Goal: Navigation & Orientation: Find specific page/section

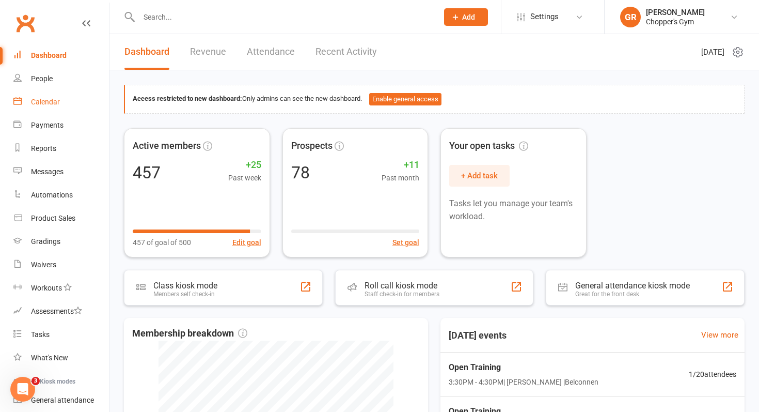
click at [59, 109] on link "Calendar" at bounding box center [61, 101] width 96 height 23
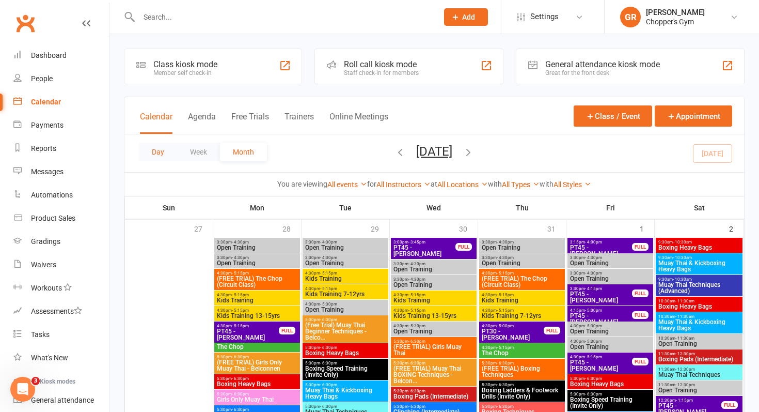
click at [167, 149] on button "Day" at bounding box center [158, 152] width 38 height 19
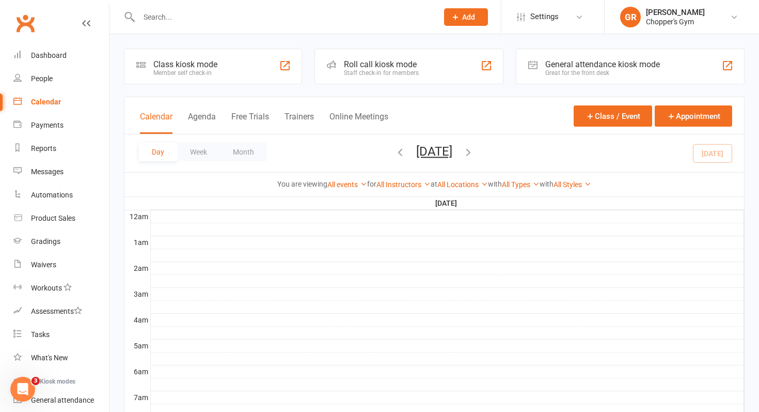
click at [707, 153] on div "Day Week Month [DATE] [DATE] Sun Mon Tue Wed Thu Fri Sat 27 28 29 30 31 01 02 0…" at bounding box center [435, 153] width 620 height 38
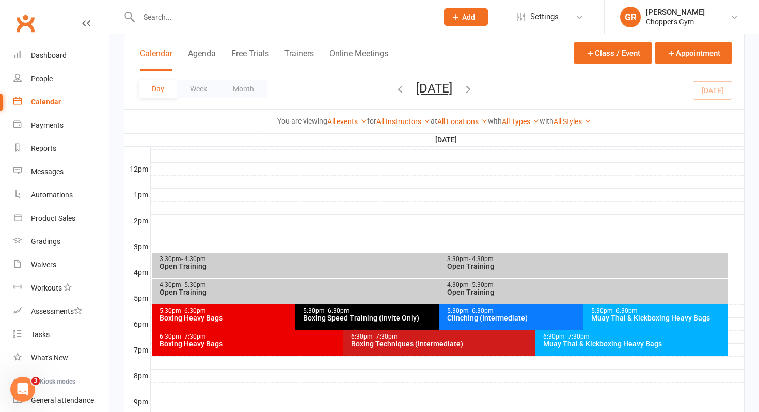
scroll to position [386, 0]
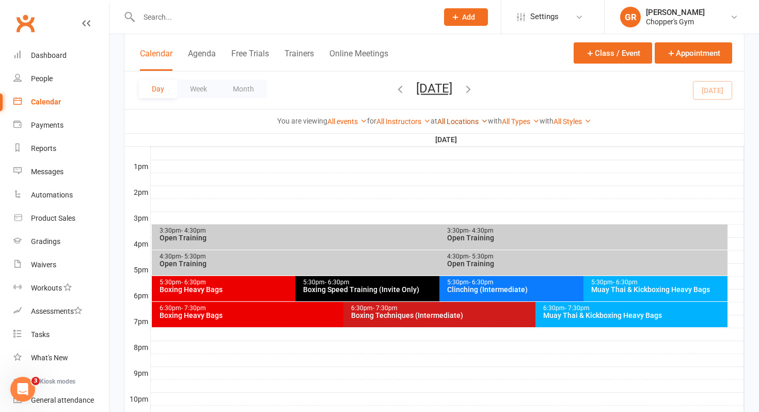
click at [455, 118] on link "All Locations" at bounding box center [463, 121] width 51 height 8
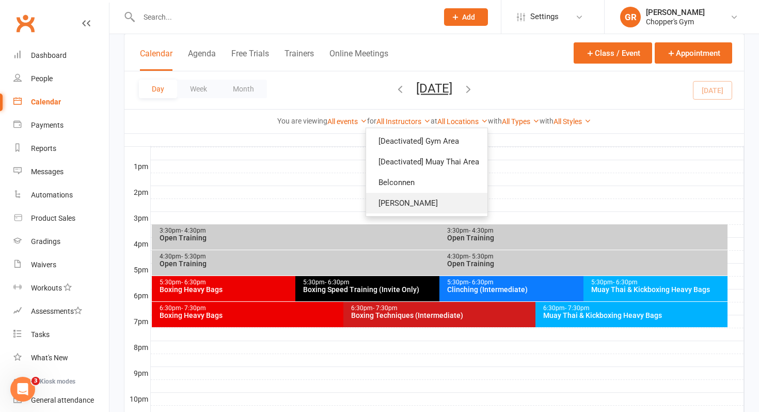
click at [427, 208] on link "[PERSON_NAME]" at bounding box center [426, 203] width 121 height 21
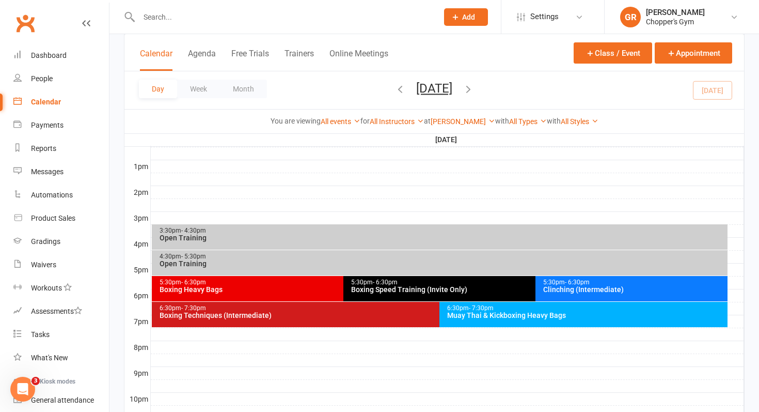
click at [397, 246] on div "3:30pm - 4:30pm Open Training" at bounding box center [440, 236] width 577 height 25
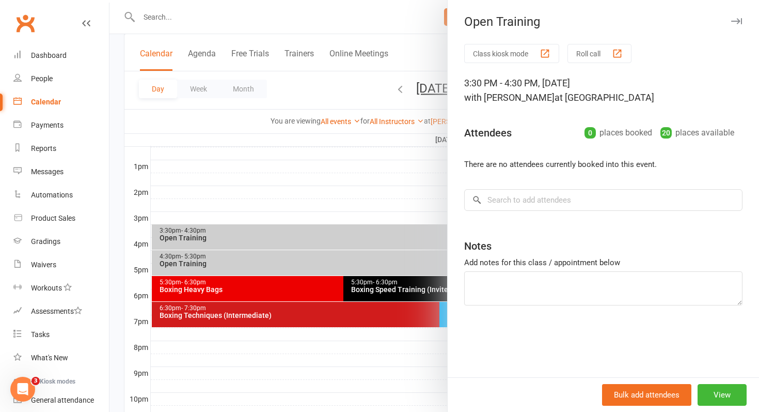
click at [367, 258] on div at bounding box center [435, 206] width 650 height 412
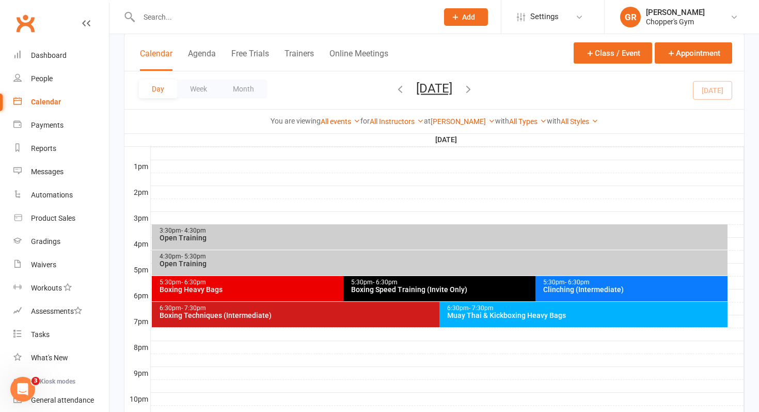
click at [367, 258] on div "4:30pm - 5:30pm" at bounding box center [442, 256] width 567 height 7
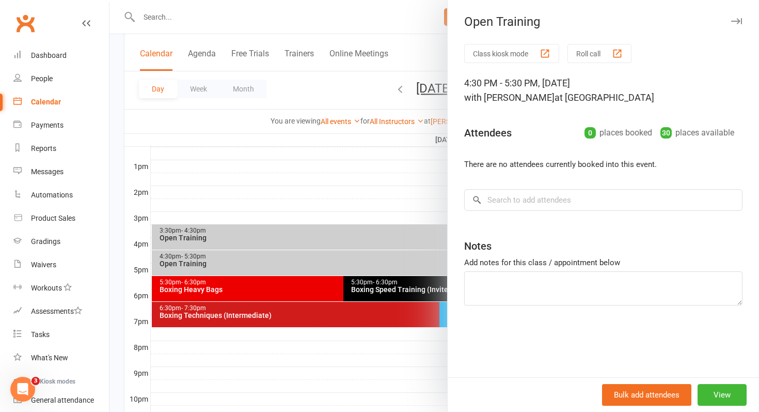
click at [367, 258] on div at bounding box center [435, 206] width 650 height 412
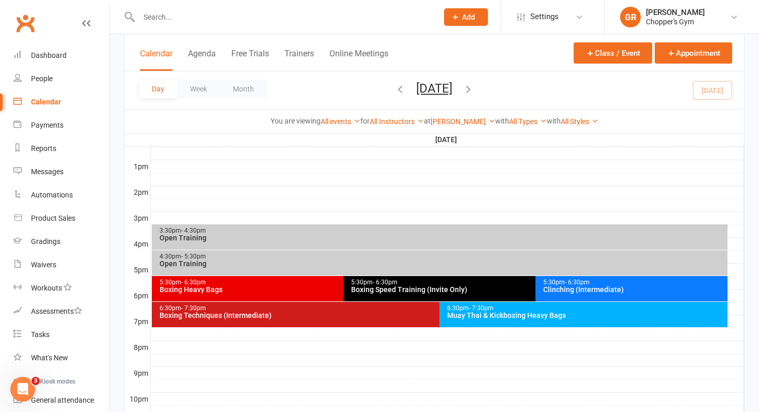
click at [316, 293] on div "5:30pm - 6:30pm Boxing Heavy Bags" at bounding box center [339, 288] width 374 height 25
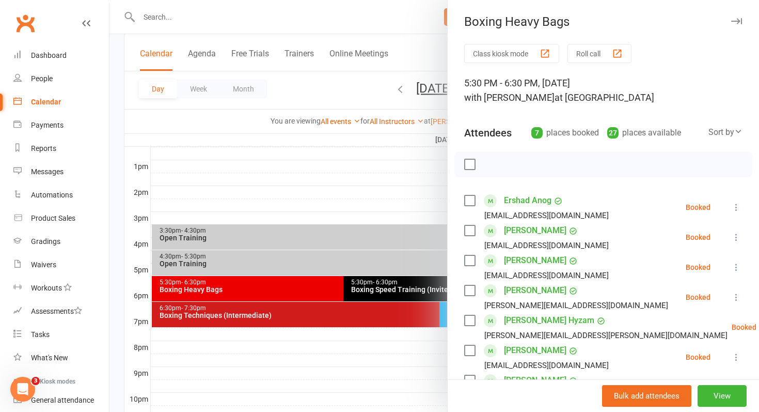
click at [346, 294] on div at bounding box center [435, 206] width 650 height 412
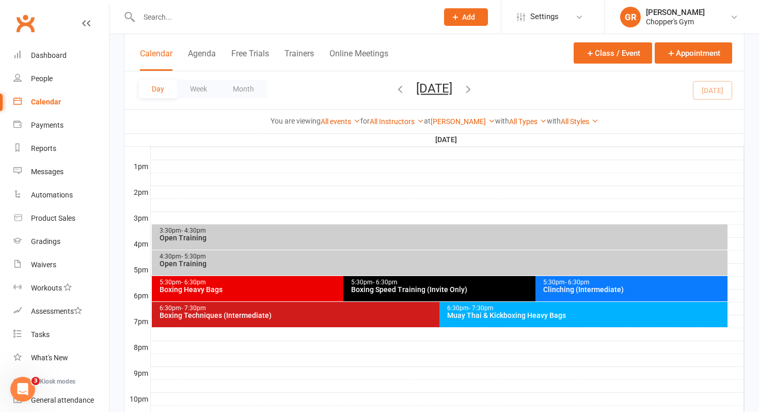
click at [366, 292] on div "Boxing Speed Training (Invite Only)" at bounding box center [533, 289] width 365 height 7
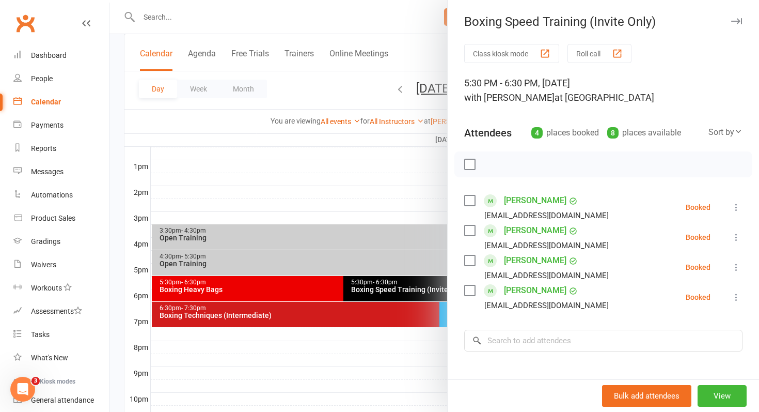
click at [326, 292] on div at bounding box center [435, 206] width 650 height 412
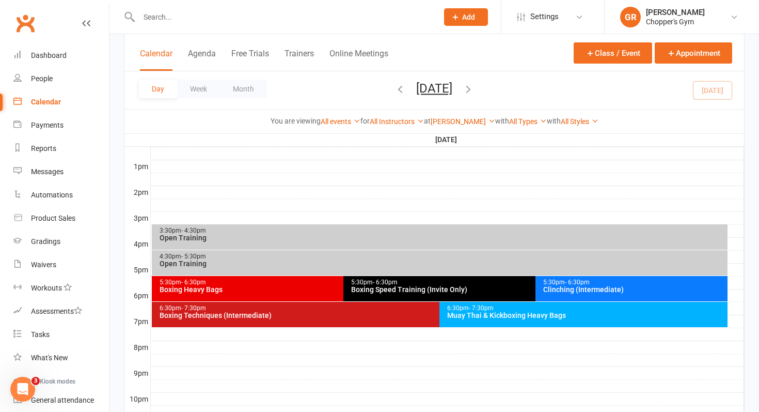
click at [328, 292] on div "Boxing Heavy Bags" at bounding box center [341, 289] width 365 height 7
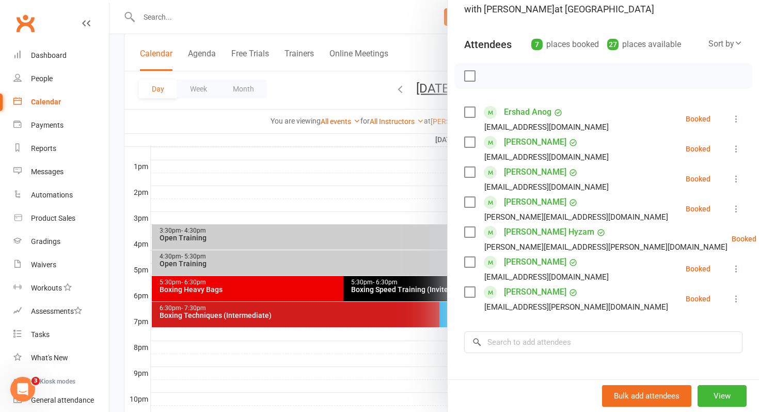
scroll to position [89, 0]
click at [425, 296] on div at bounding box center [435, 206] width 650 height 412
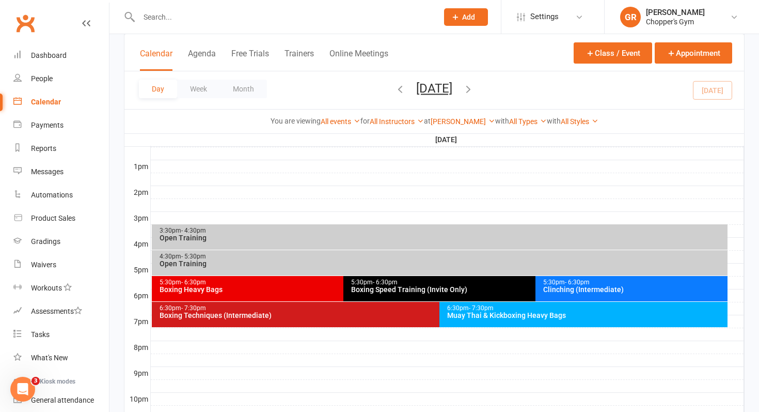
click at [556, 278] on div "5:30pm - 6:30pm Clinching (Intermediate)" at bounding box center [632, 288] width 192 height 25
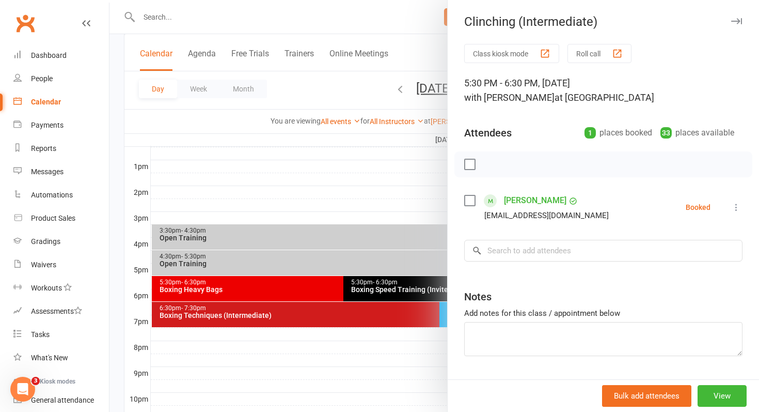
click at [404, 285] on div at bounding box center [435, 206] width 650 height 412
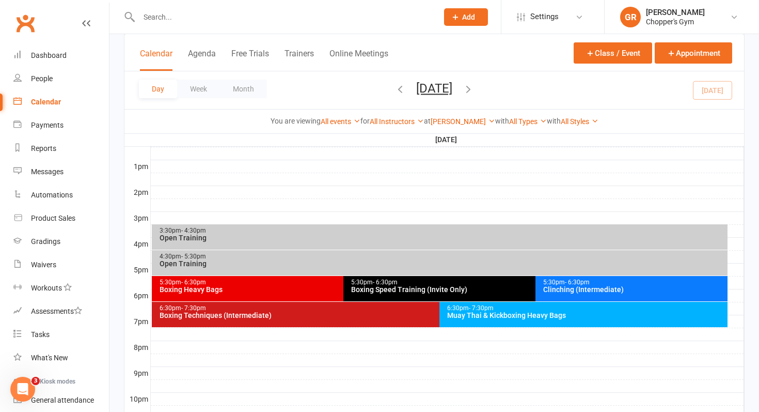
click at [373, 322] on div "6:30pm - 7:30pm Boxing Techniques (Intermediate)" at bounding box center [435, 314] width 566 height 25
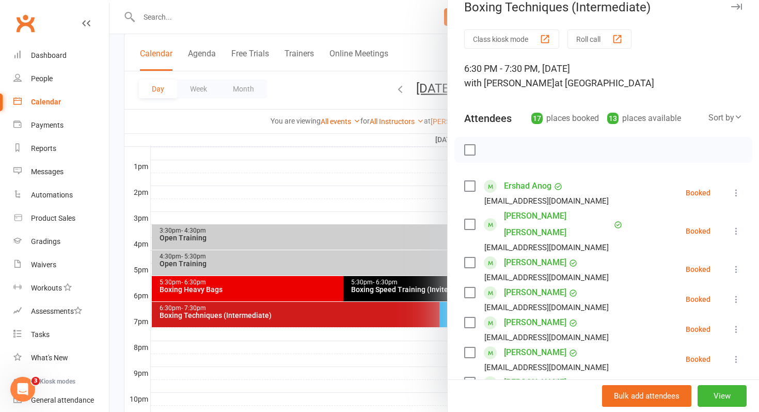
scroll to position [0, 0]
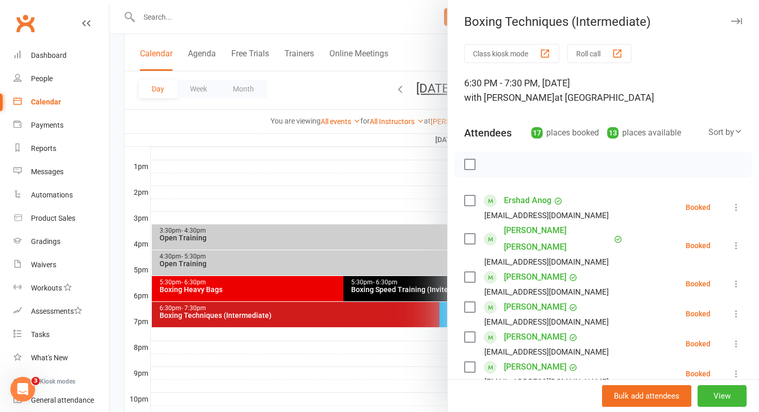
click at [403, 328] on div at bounding box center [435, 206] width 650 height 412
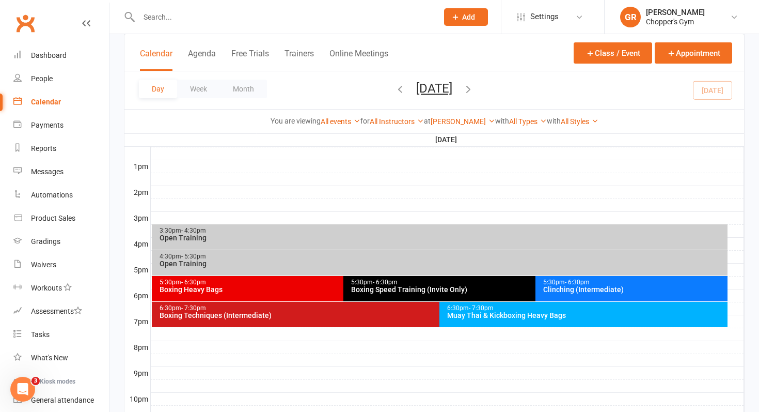
click at [484, 310] on span "- 7:30pm" at bounding box center [481, 307] width 25 height 7
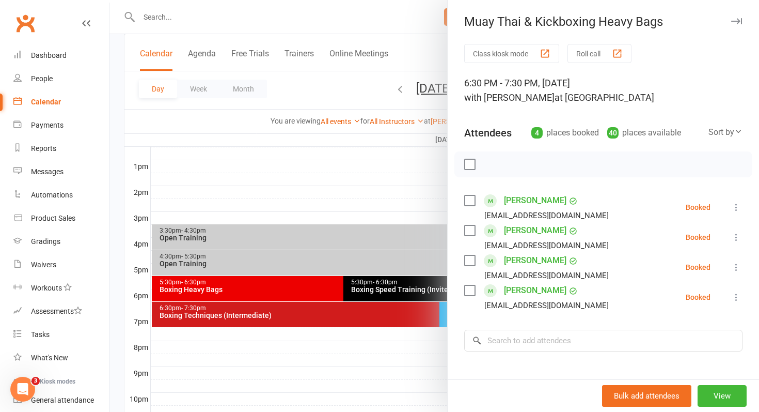
click at [439, 315] on div at bounding box center [435, 206] width 650 height 412
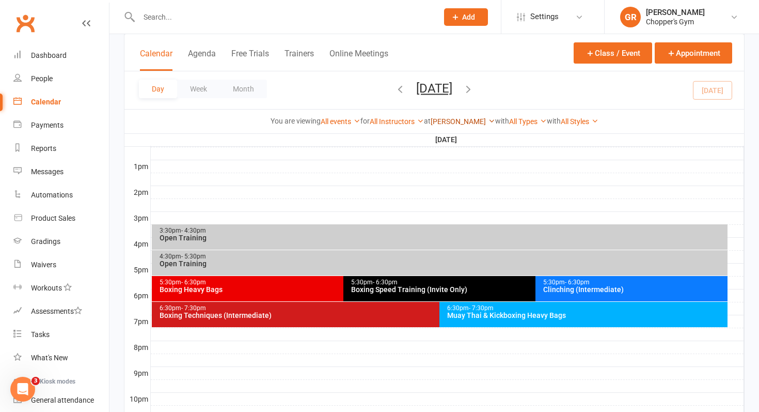
click at [460, 122] on link "[PERSON_NAME]" at bounding box center [463, 121] width 65 height 8
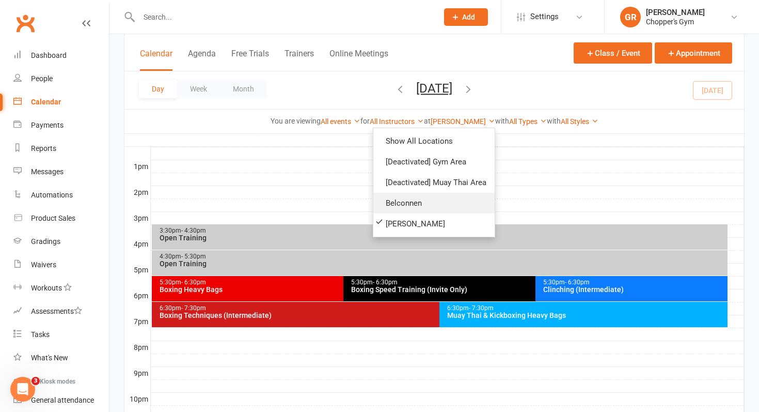
click at [433, 197] on link "Belconnen" at bounding box center [434, 203] width 121 height 21
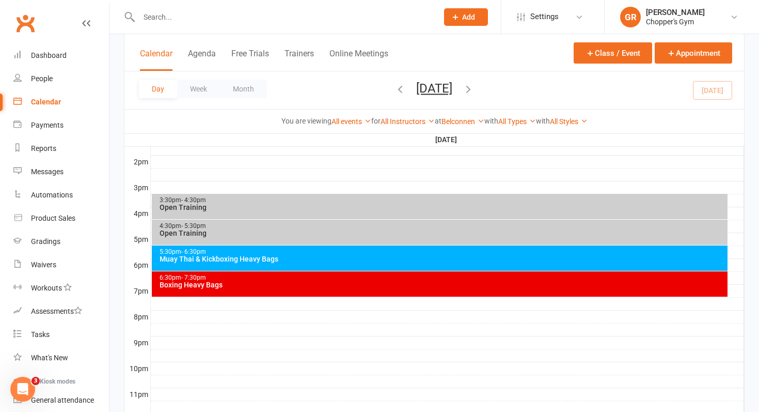
scroll to position [448, 0]
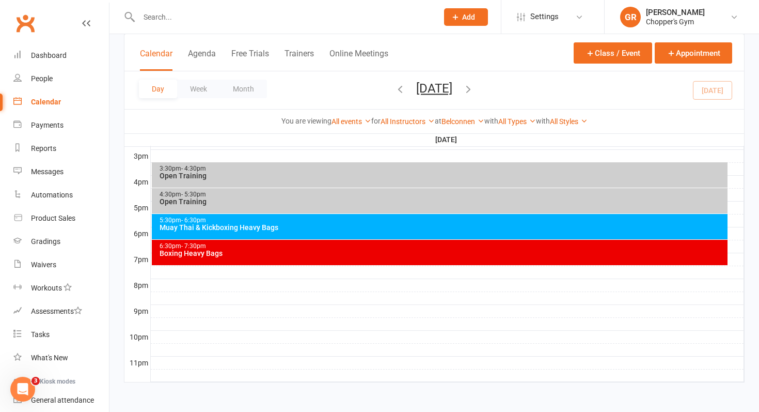
click at [373, 230] on div "Muay Thai & Kickboxing Heavy Bags" at bounding box center [442, 227] width 567 height 7
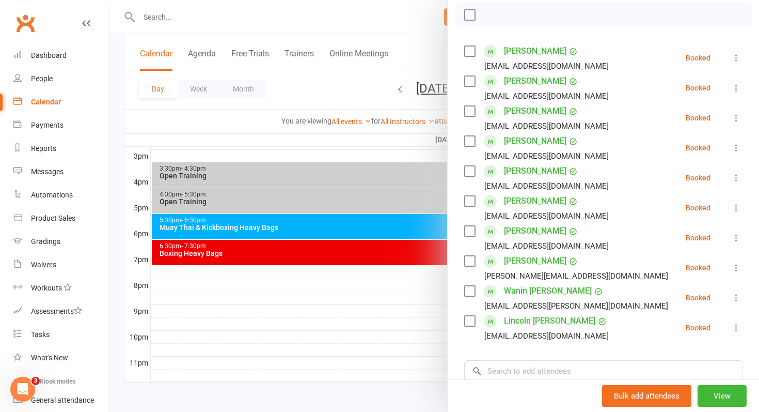
scroll to position [147, 0]
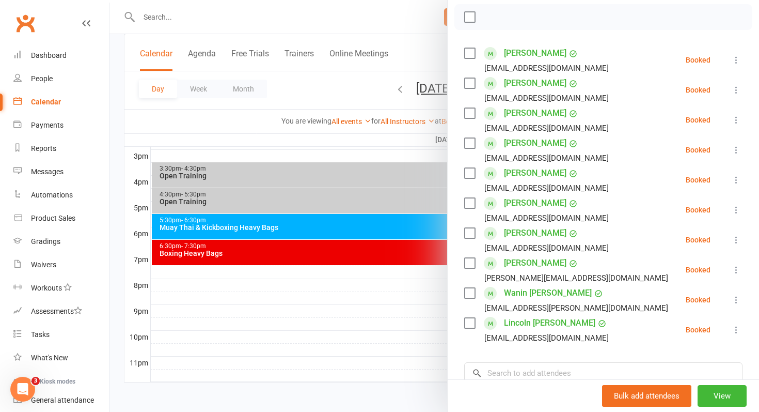
click at [454, 166] on div "Class kiosk mode Roll call 5:30 PM - 6:30 PM, [DATE] with [PERSON_NAME] at [GEO…" at bounding box center [604, 213] width 312 height 633
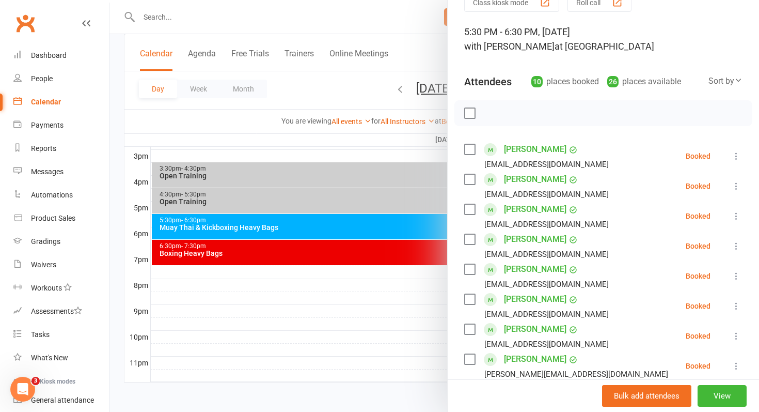
scroll to position [0, 0]
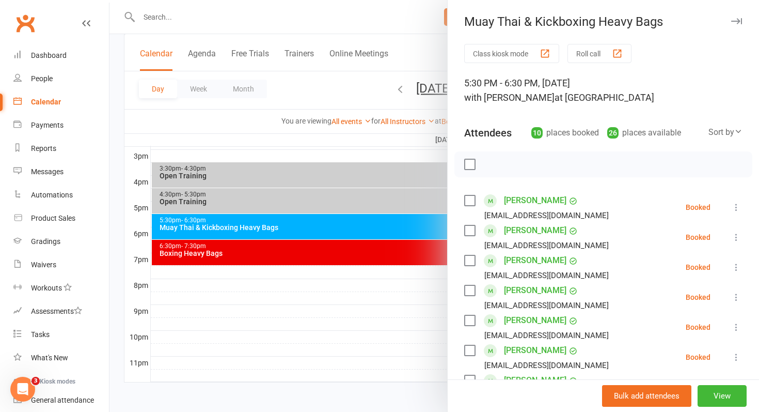
click at [358, 218] on div at bounding box center [435, 206] width 650 height 412
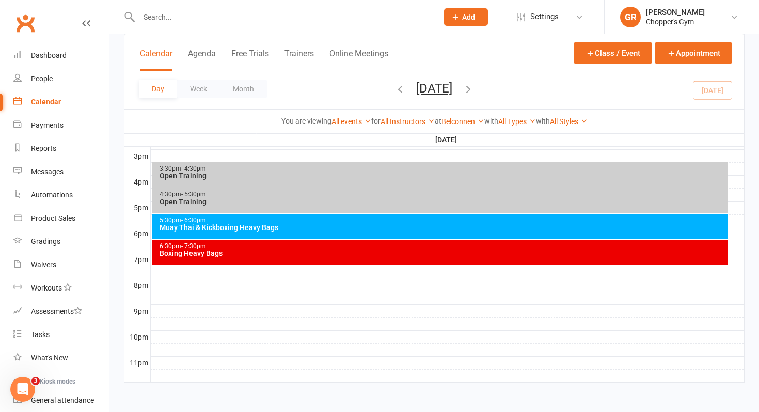
click at [362, 227] on div "Muay Thai & Kickboxing Heavy Bags" at bounding box center [442, 227] width 567 height 7
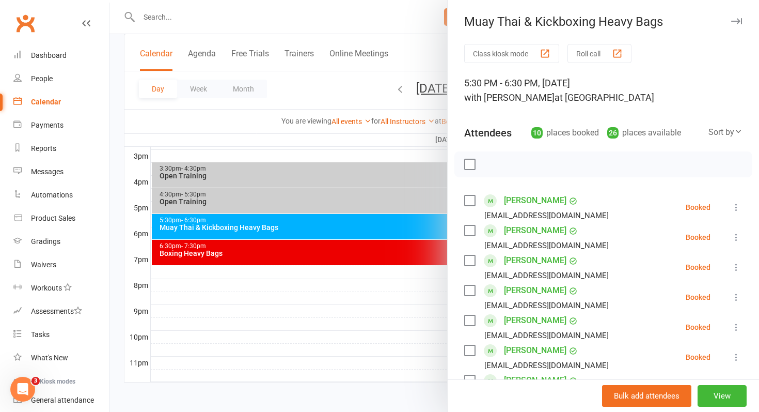
click at [364, 250] on div at bounding box center [435, 206] width 650 height 412
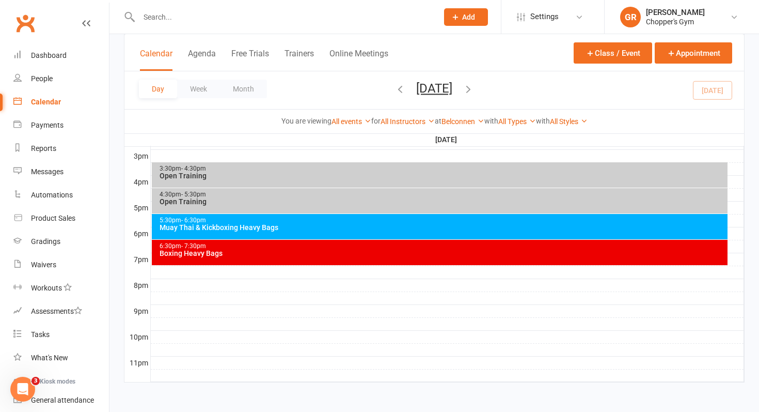
click at [364, 250] on div "Boxing Heavy Bags" at bounding box center [442, 253] width 567 height 7
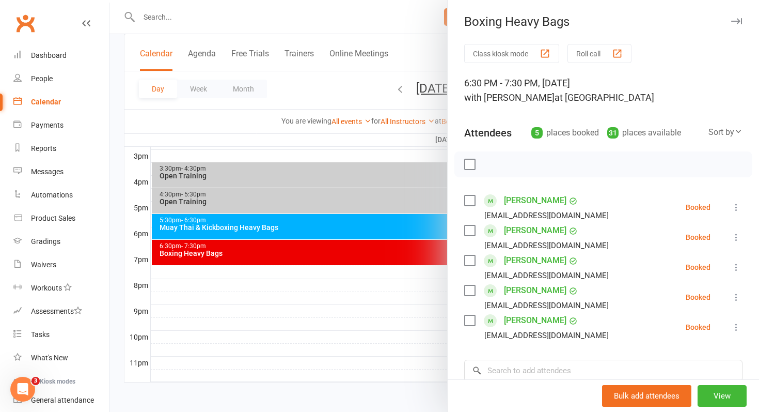
click at [364, 250] on div at bounding box center [435, 206] width 650 height 412
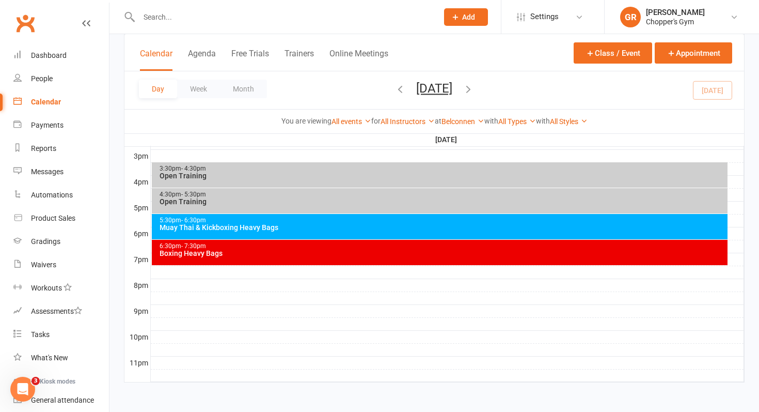
click at [276, 252] on div "Boxing Heavy Bags" at bounding box center [442, 253] width 567 height 7
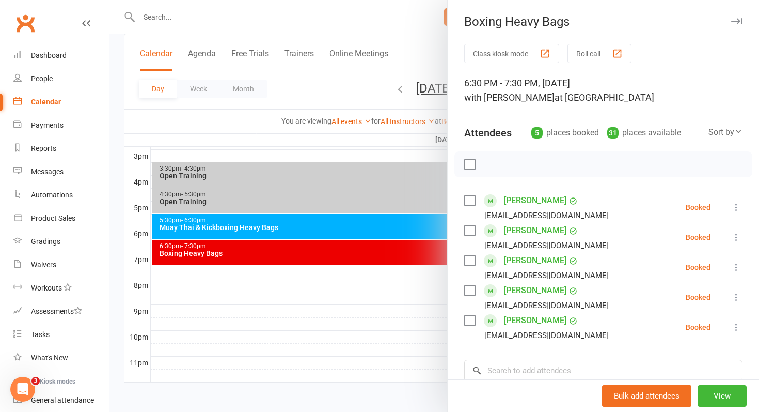
click at [288, 232] on div at bounding box center [435, 206] width 650 height 412
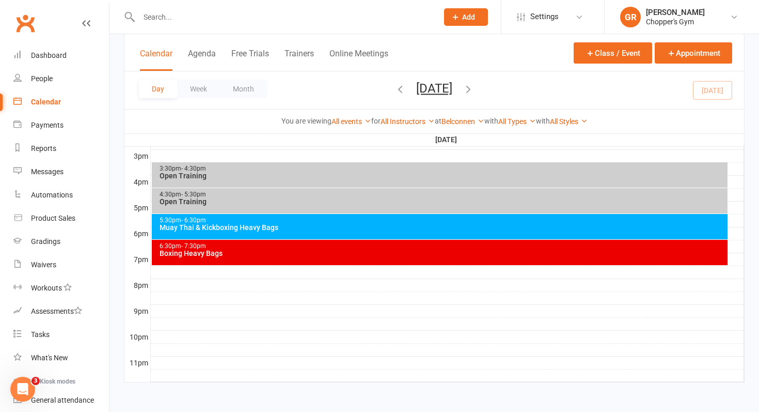
click at [296, 224] on div "Muay Thai & Kickboxing Heavy Bags" at bounding box center [442, 227] width 567 height 7
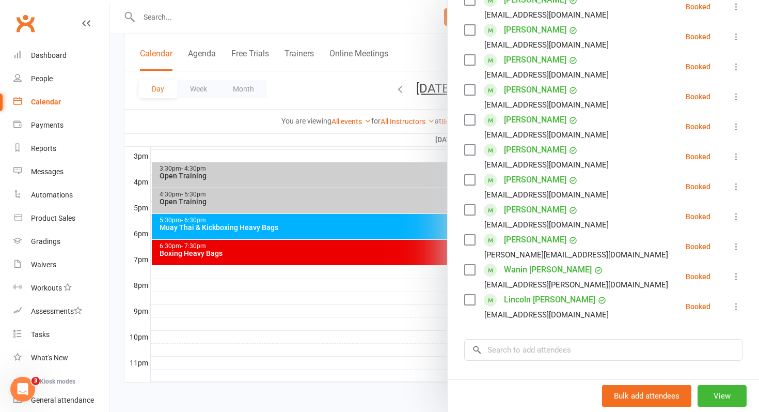
scroll to position [203, 0]
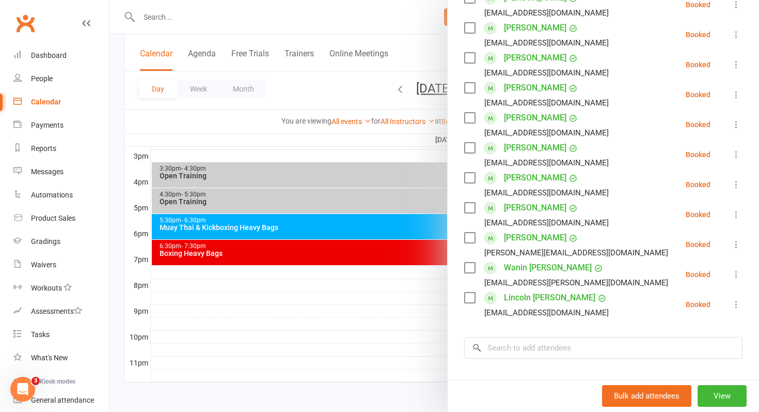
click at [114, 249] on div at bounding box center [435, 206] width 650 height 412
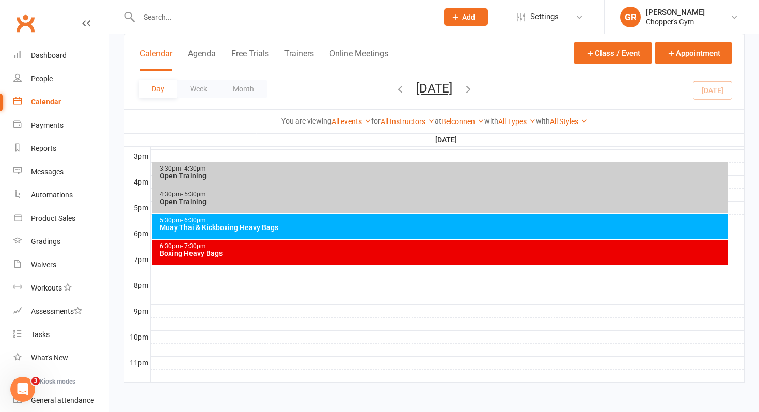
click at [171, 228] on div "Muay Thai & Kickboxing Heavy Bags" at bounding box center [442, 227] width 567 height 7
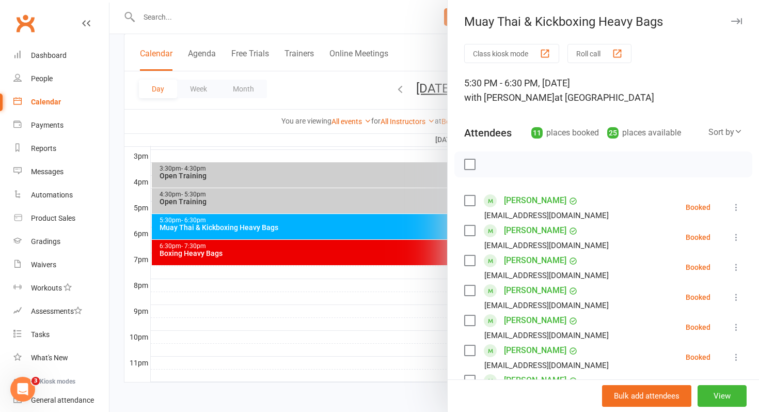
click at [455, 227] on div "Class kiosk mode Roll call 5:30 PM - 6:30 PM, [DATE] with [PERSON_NAME] at Belc…" at bounding box center [604, 375] width 312 height 663
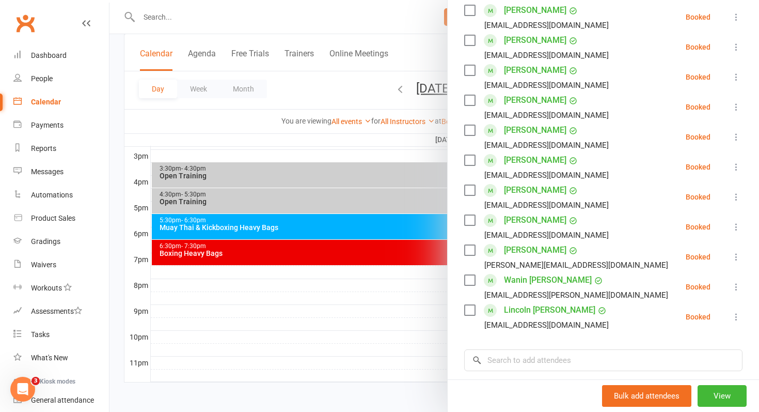
scroll to position [191, 0]
click at [405, 245] on div at bounding box center [435, 206] width 650 height 412
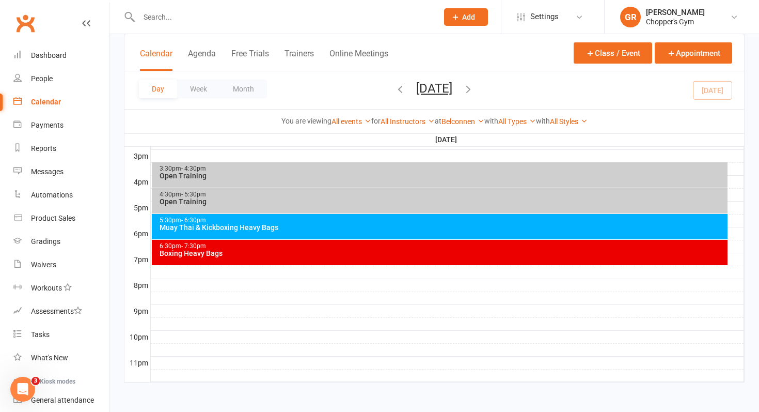
click at [399, 250] on div "Boxing Heavy Bags" at bounding box center [442, 253] width 567 height 7
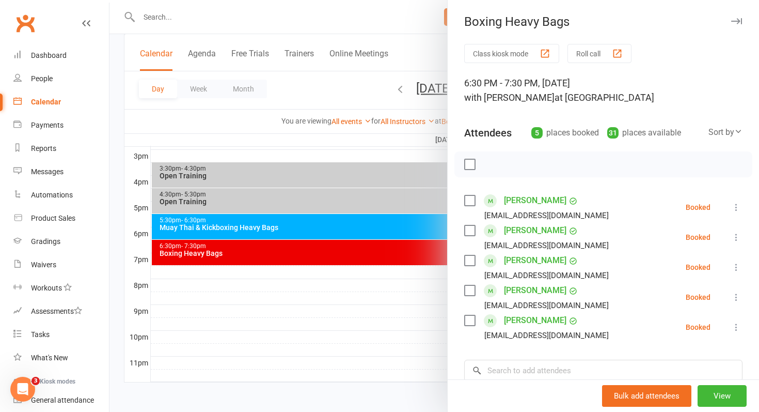
click at [399, 250] on div at bounding box center [435, 206] width 650 height 412
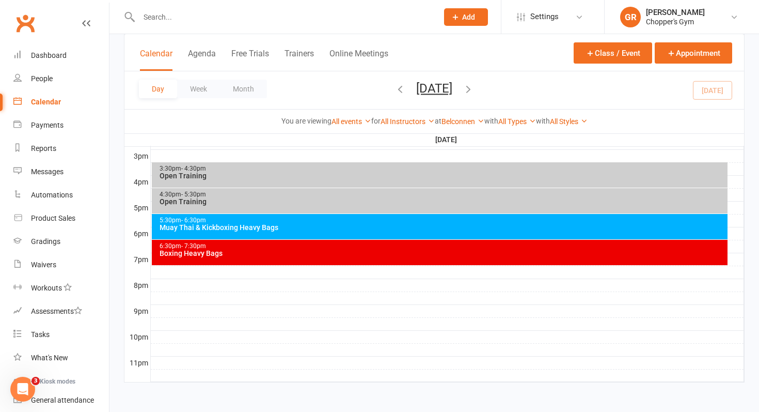
click at [361, 200] on div "Open Training" at bounding box center [442, 201] width 567 height 7
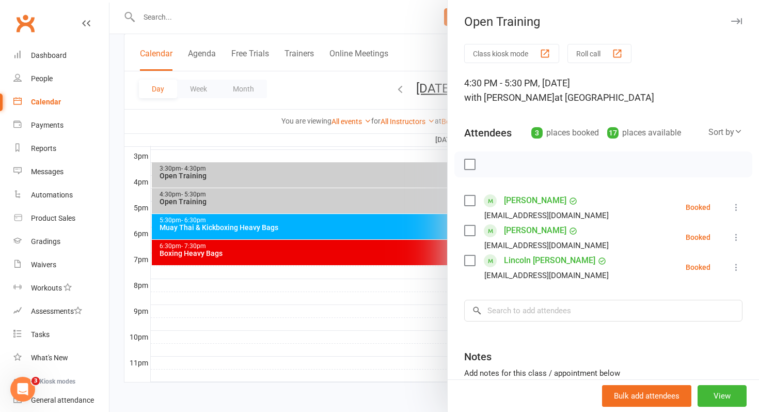
click at [361, 200] on div at bounding box center [435, 206] width 650 height 412
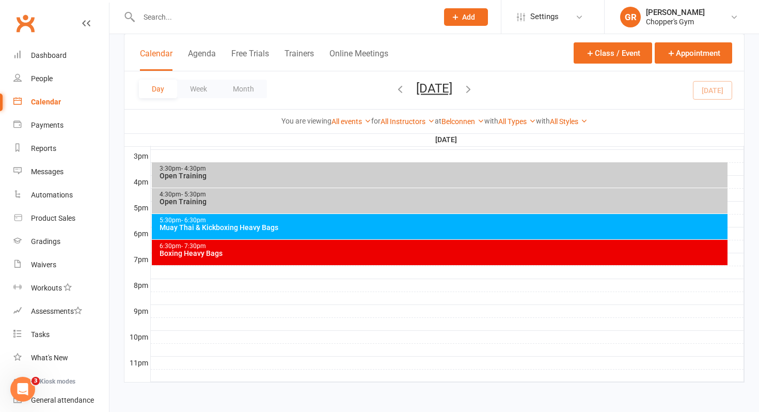
click at [354, 175] on div "Open Training" at bounding box center [442, 175] width 567 height 7
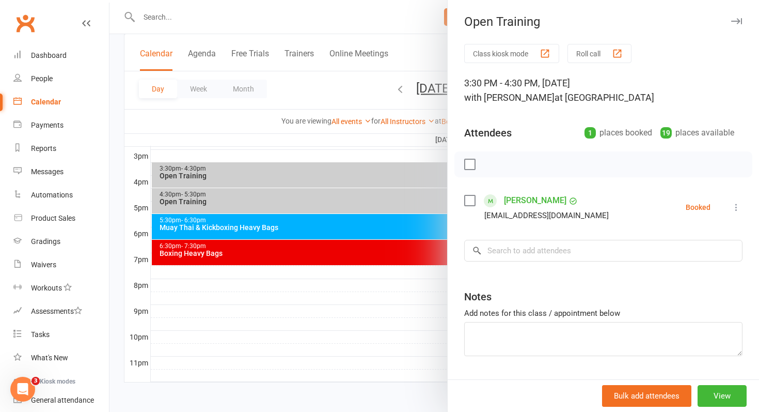
click at [354, 175] on div at bounding box center [435, 206] width 650 height 412
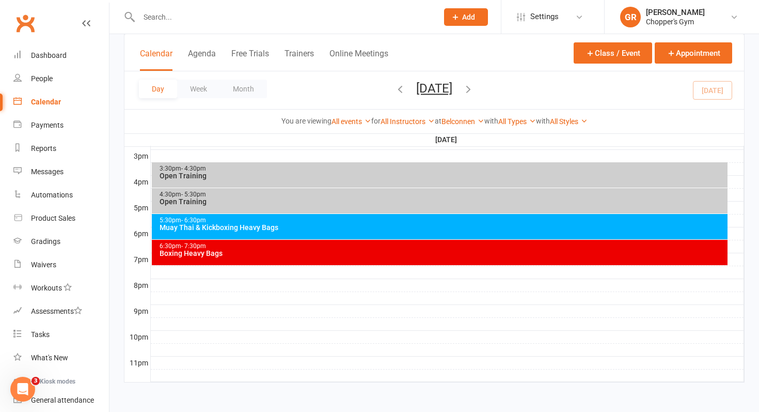
click at [213, 179] on div "3:30pm - 4:30pm Open Training" at bounding box center [440, 174] width 577 height 25
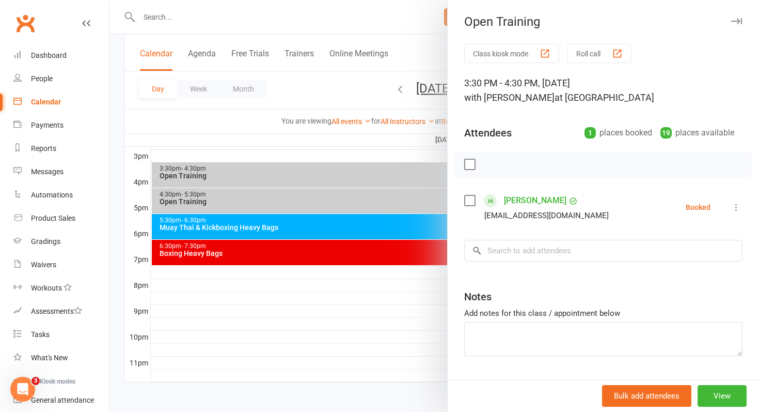
click at [240, 193] on div at bounding box center [435, 206] width 650 height 412
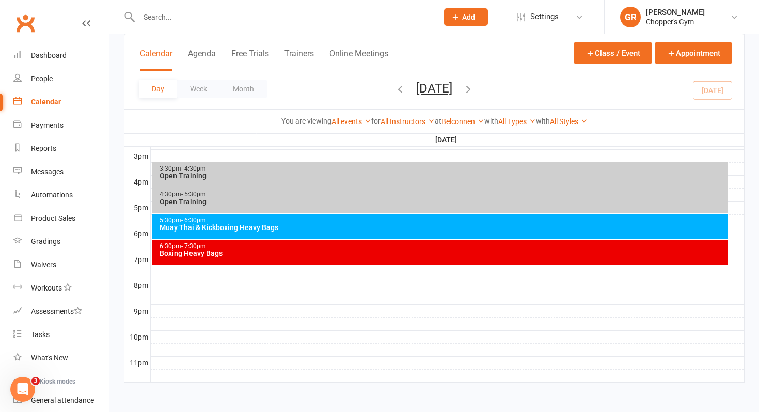
click at [240, 193] on div "4:30pm - 5:30pm" at bounding box center [442, 194] width 567 height 7
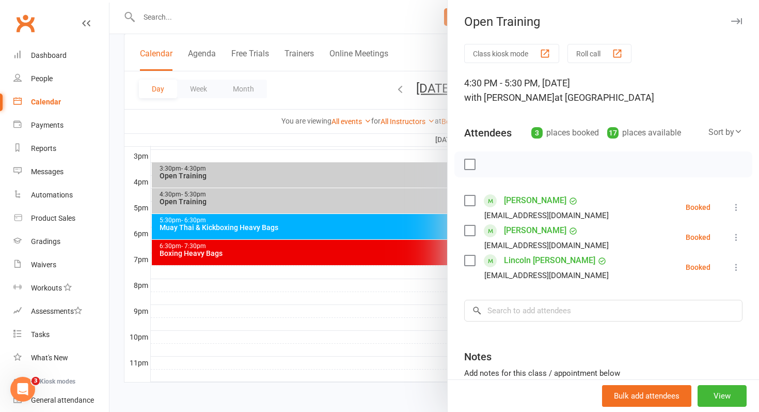
click at [240, 193] on div at bounding box center [435, 206] width 650 height 412
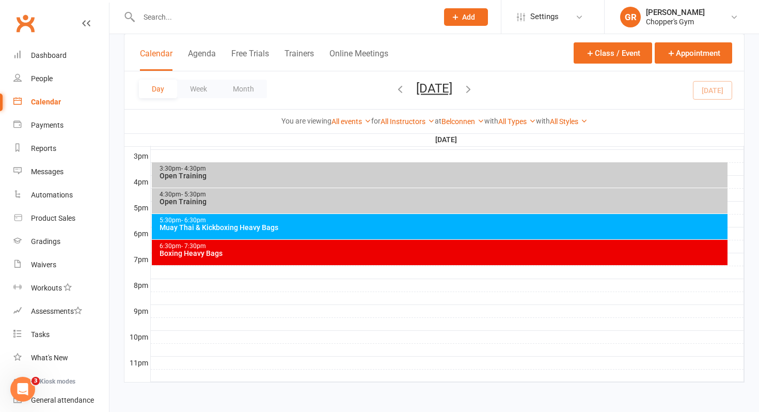
click at [240, 193] on div "4:30pm - 5:30pm" at bounding box center [442, 194] width 567 height 7
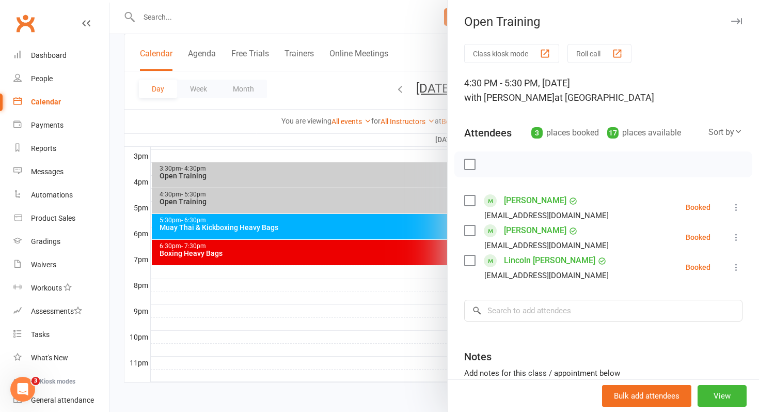
click at [162, 20] on div at bounding box center [435, 206] width 650 height 412
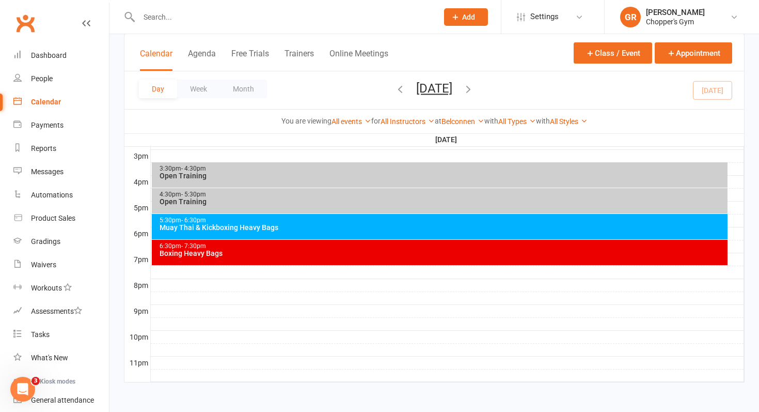
click at [162, 20] on input "text" at bounding box center [283, 17] width 295 height 14
click at [159, 18] on input "text" at bounding box center [283, 17] width 295 height 14
click at [125, 72] on div "Day Week Month [DATE] [DATE] Sun Mon Tue Wed Thu Fri Sat 27 28 29 30 31 01 02 0…" at bounding box center [435, 90] width 620 height 38
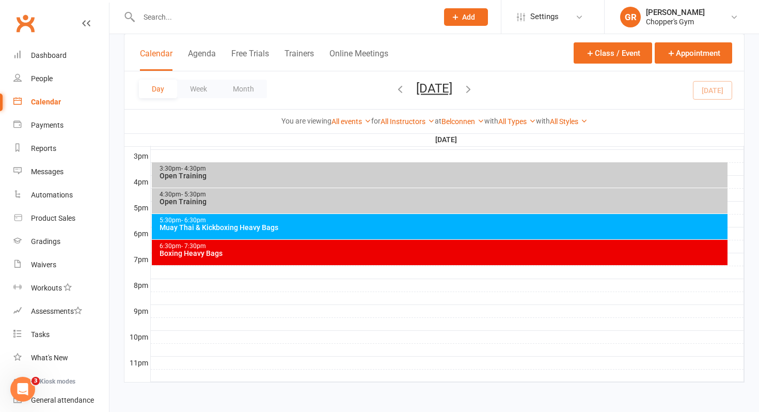
click at [719, 85] on div "Day Week Month [DATE] [DATE] Sun Mon Tue Wed Thu Fri Sat 27 28 29 30 31 01 02 0…" at bounding box center [435, 90] width 620 height 38
click at [161, 90] on button "Day" at bounding box center [158, 89] width 38 height 19
click at [281, 228] on div "Muay Thai & Kickboxing Heavy Bags" at bounding box center [442, 227] width 567 height 7
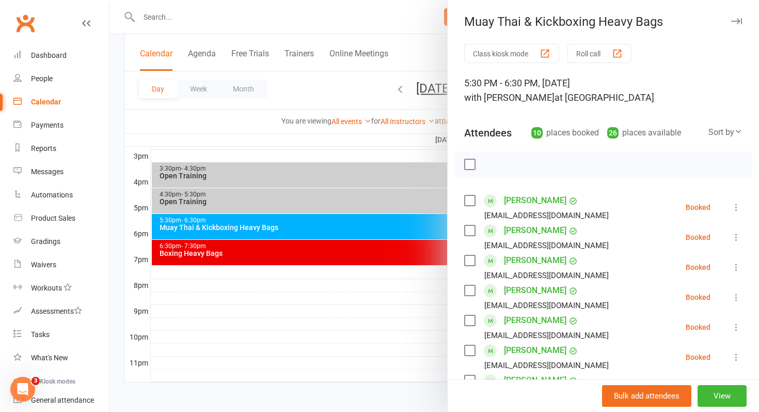
click at [281, 228] on div at bounding box center [435, 206] width 650 height 412
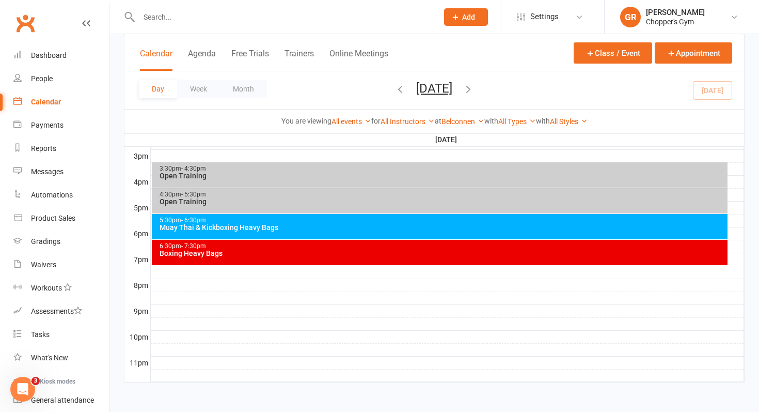
click at [715, 97] on div "Day Week Month [DATE] [DATE] Sun Mon Tue Wed Thu Fri Sat 27 28 29 30 31 01 02 0…" at bounding box center [435, 90] width 620 height 38
click at [323, 224] on div "Muay Thai & Kickboxing Heavy Bags" at bounding box center [442, 227] width 567 height 7
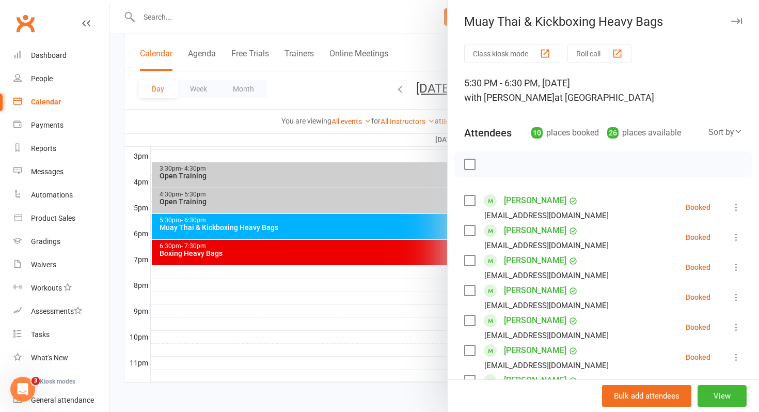
click at [297, 222] on div at bounding box center [435, 206] width 650 height 412
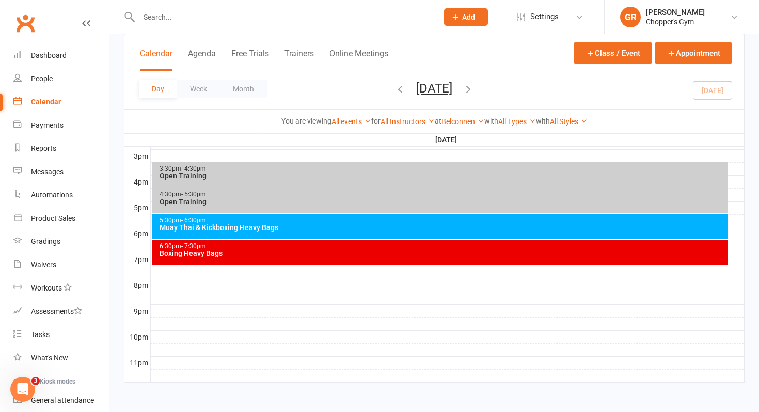
click at [287, 229] on div "Muay Thai & Kickboxing Heavy Bags" at bounding box center [442, 227] width 567 height 7
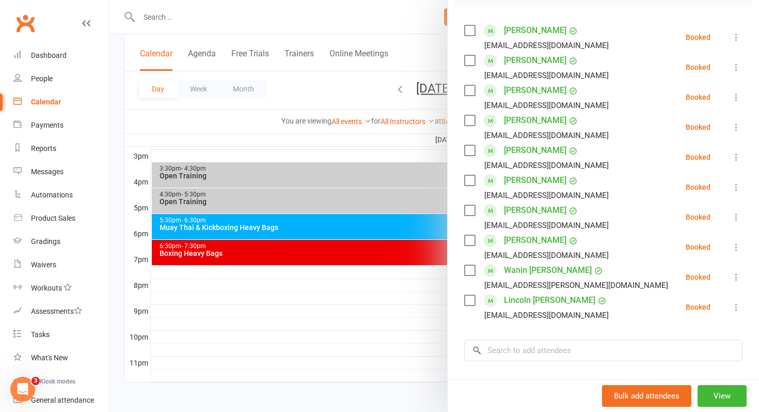
scroll to position [176, 0]
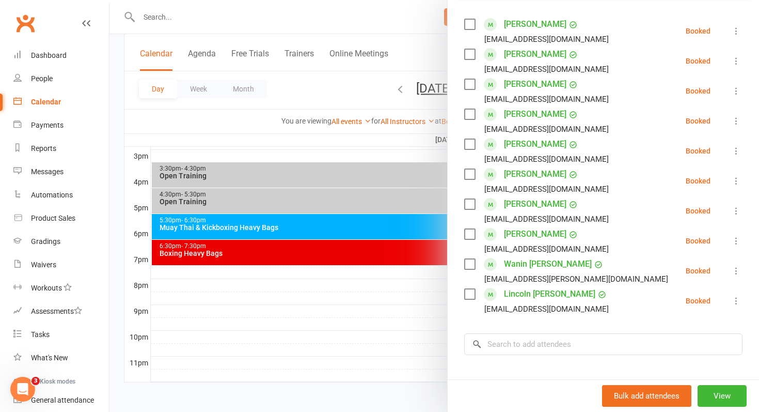
click at [408, 260] on div at bounding box center [435, 206] width 650 height 412
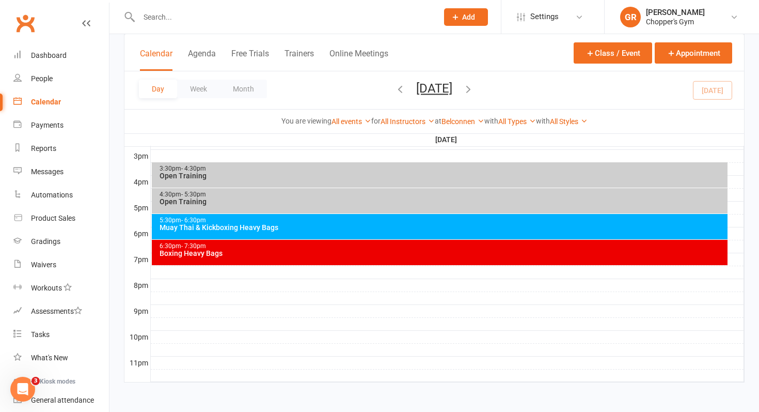
click at [398, 255] on div "Boxing Heavy Bags" at bounding box center [442, 253] width 567 height 7
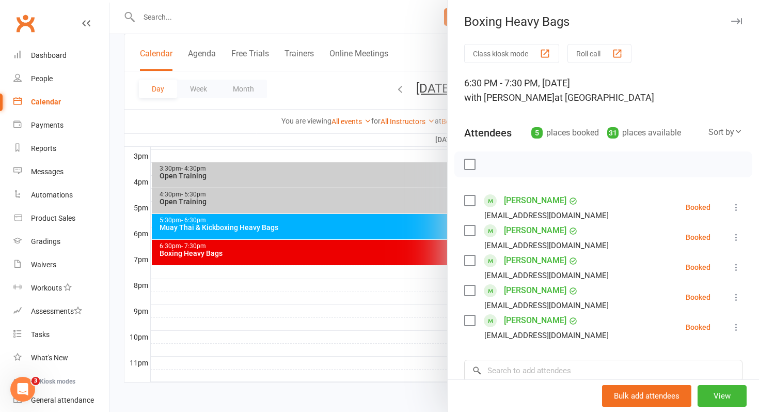
click at [398, 255] on div at bounding box center [435, 206] width 650 height 412
